Goal: Navigation & Orientation: Find specific page/section

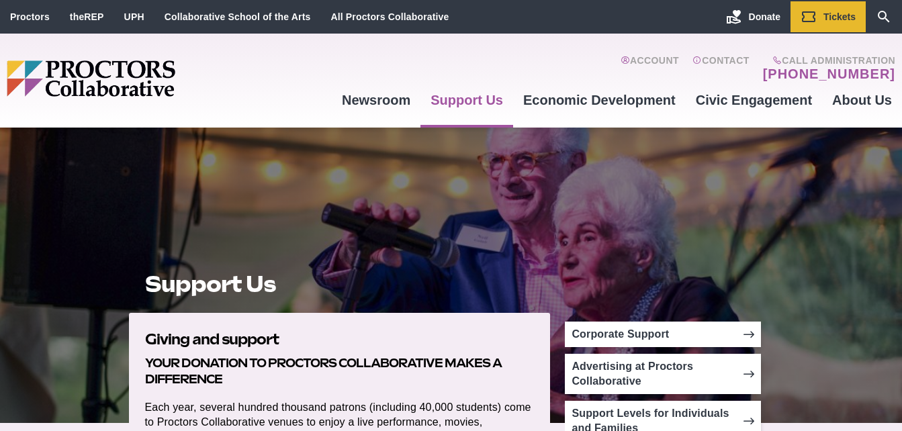
click at [96, 77] on img "Main site navigation and header" at bounding box center [143, 78] width 272 height 36
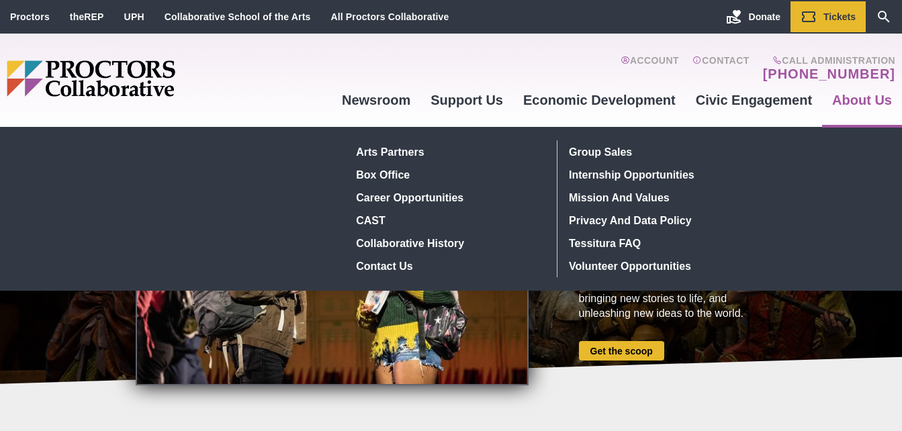
click at [858, 98] on link "About Us" at bounding box center [863, 100] width 80 height 36
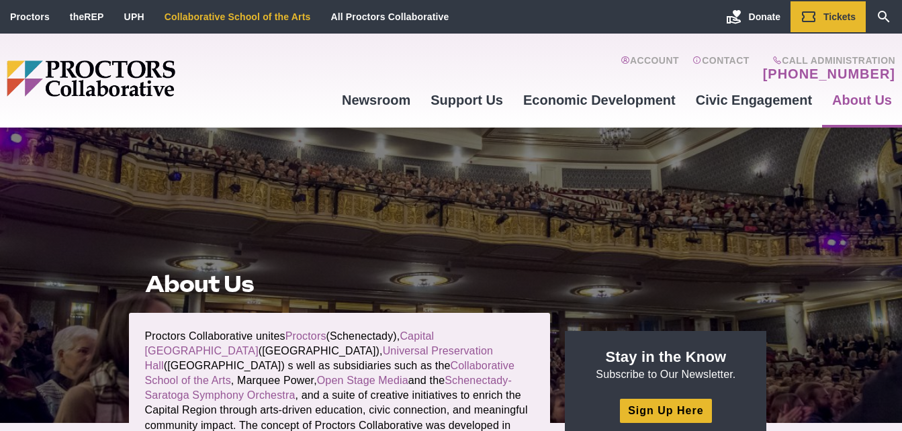
click at [223, 15] on link "Collaborative School of the Arts" at bounding box center [238, 16] width 146 height 11
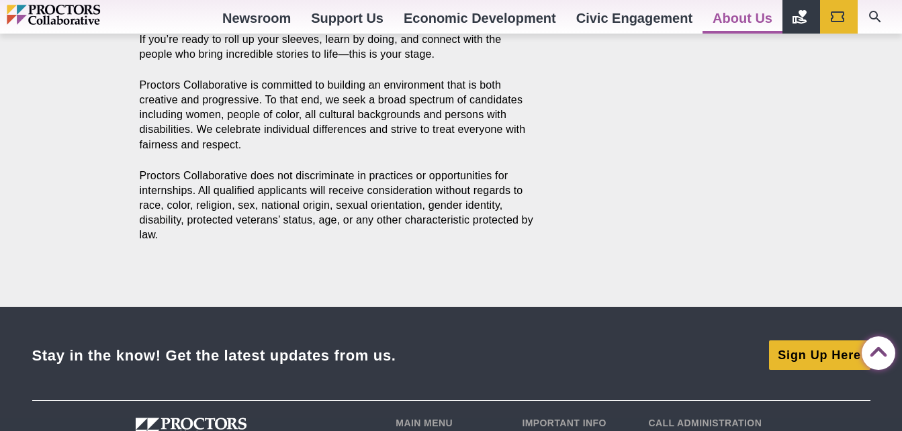
scroll to position [1210, 0]
